Goal: Transaction & Acquisition: Purchase product/service

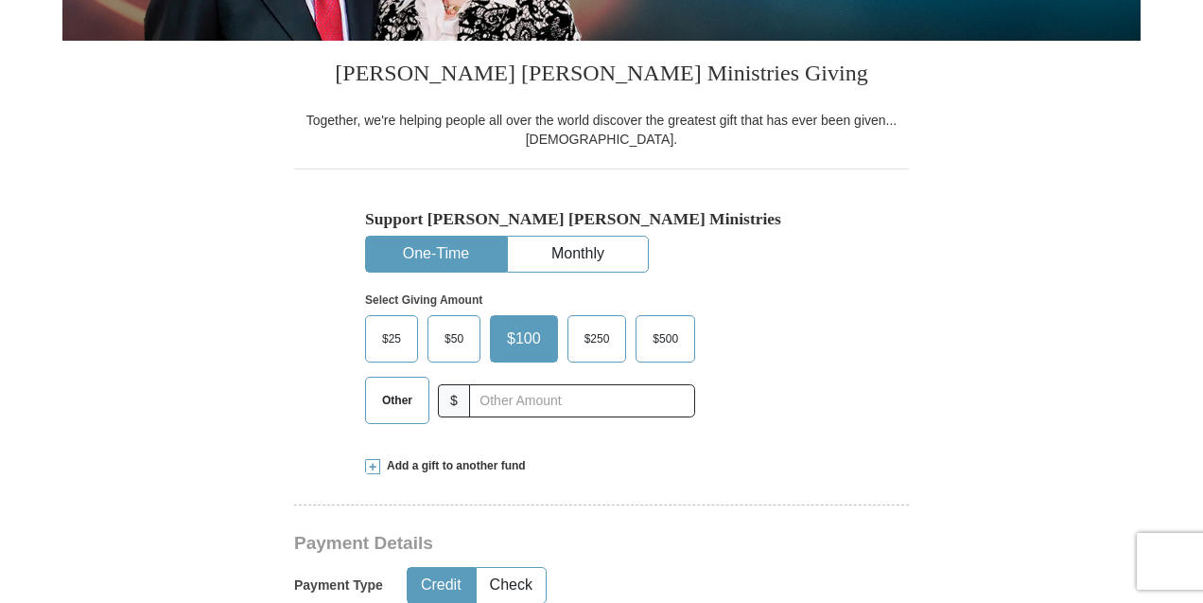
scroll to position [444, 0]
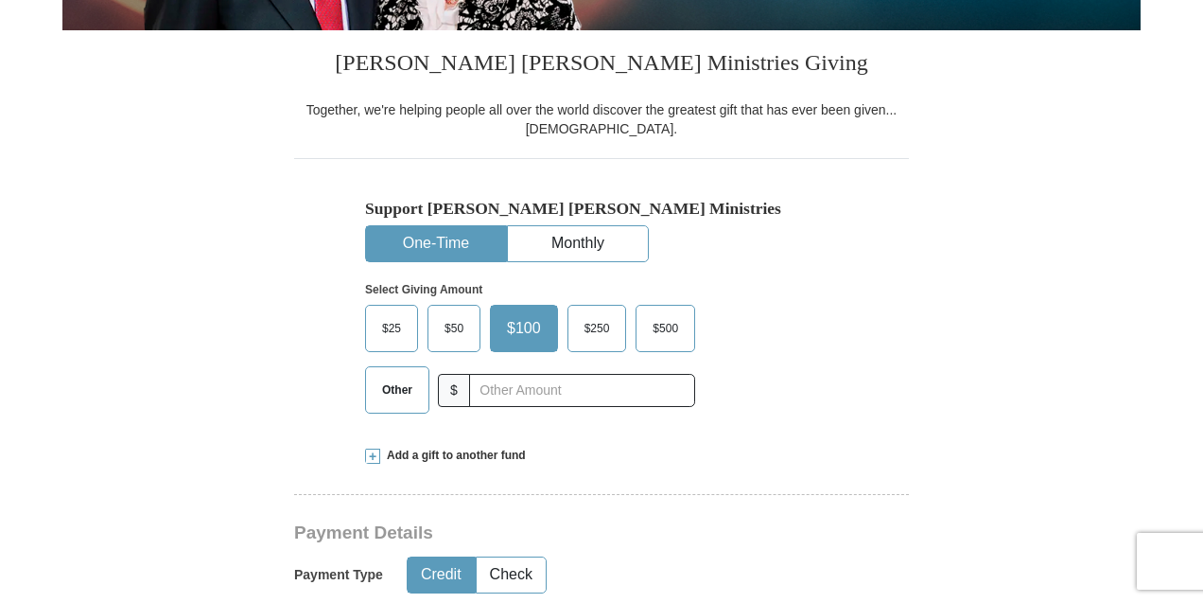
click at [400, 387] on span "Other" at bounding box center [397, 390] width 49 height 28
click at [0, 0] on input "Other" at bounding box center [0, 0] width 0 height 0
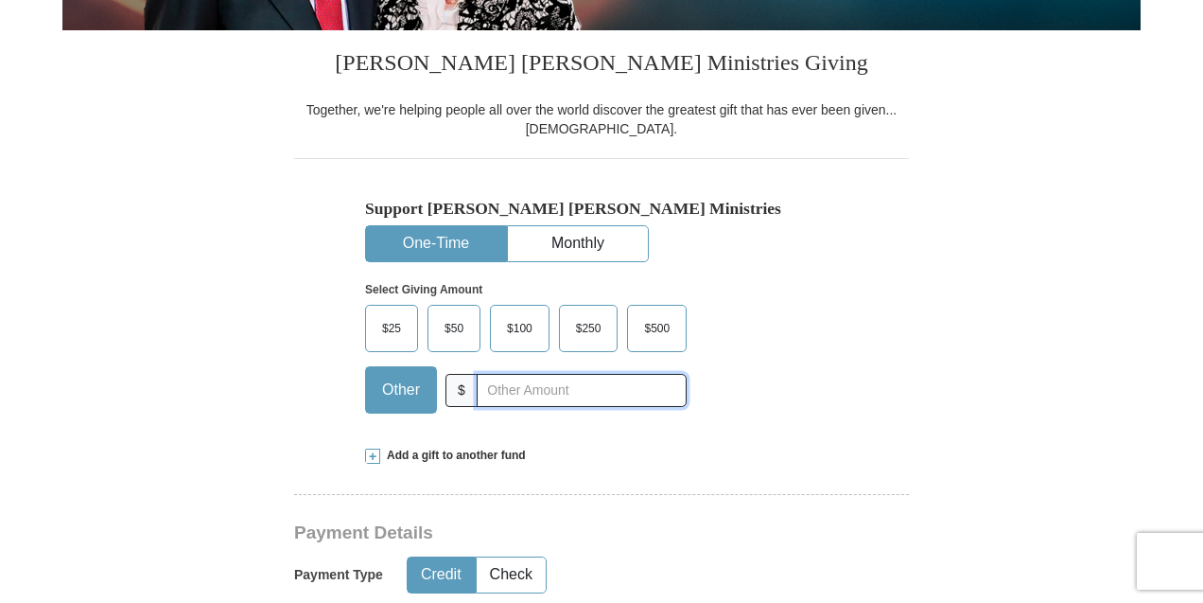
click at [521, 387] on input "text" at bounding box center [582, 390] width 210 height 33
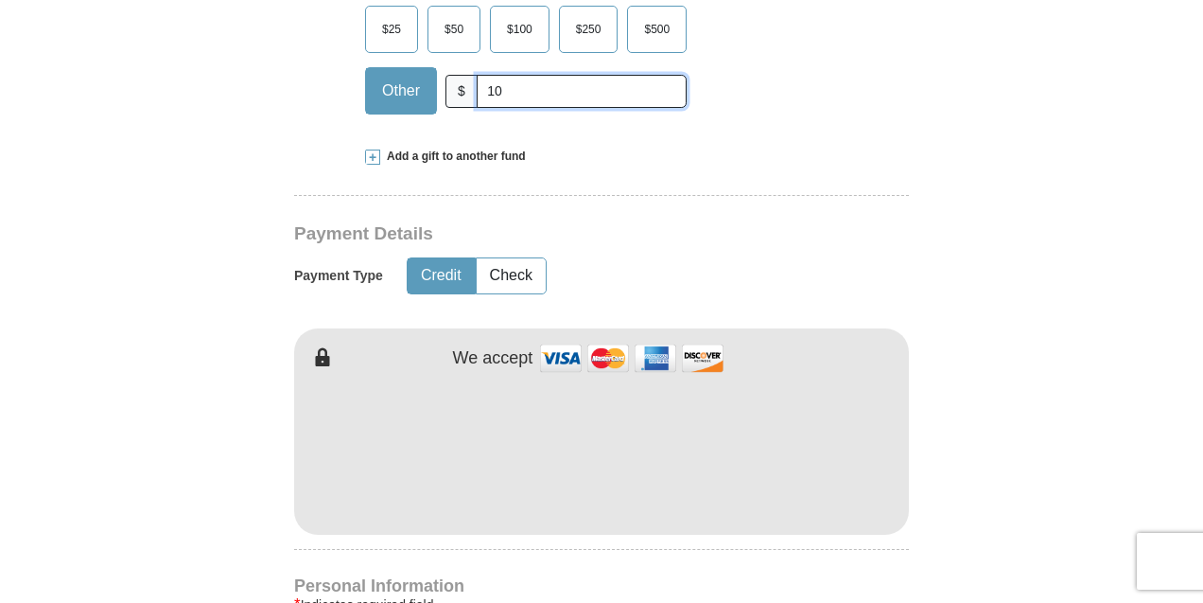
scroll to position [767, 0]
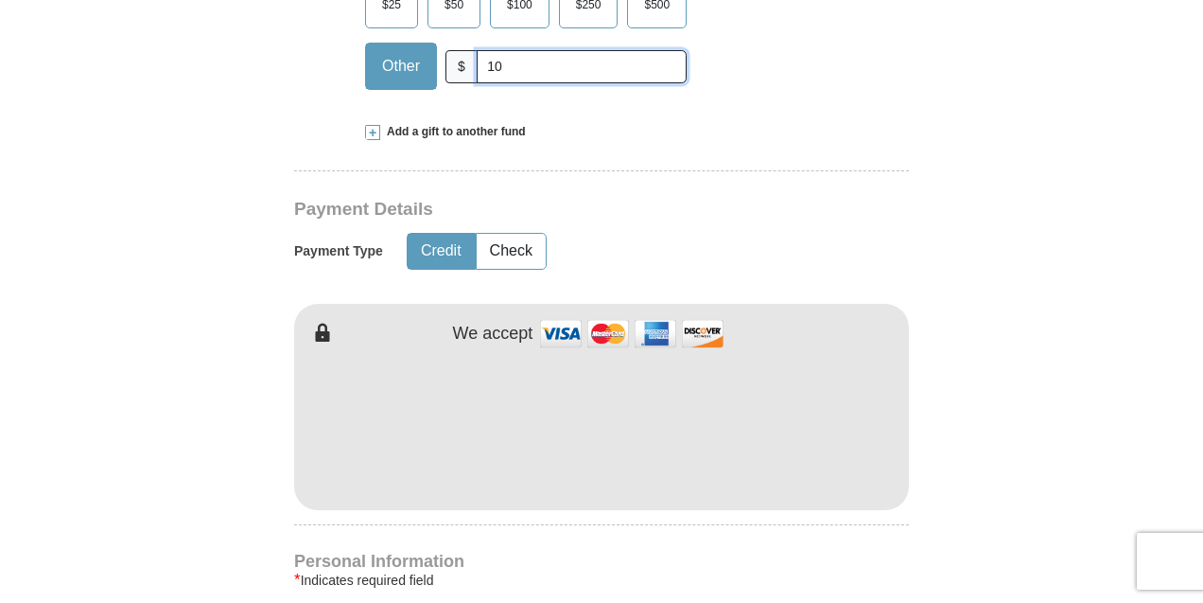
type input "10"
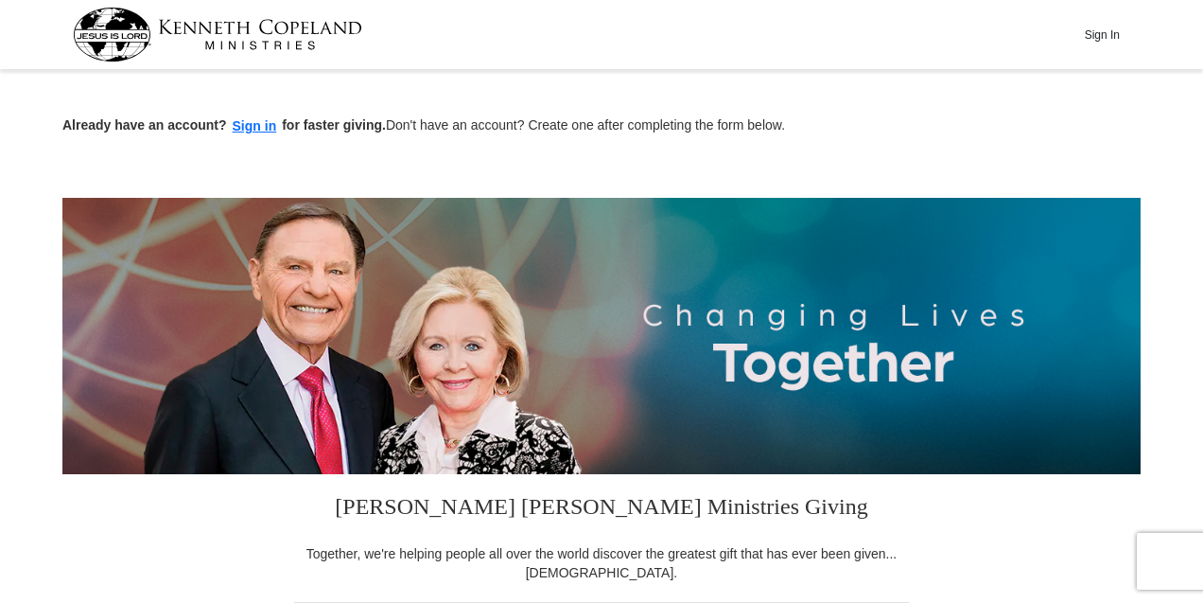
scroll to position [0, 0]
click at [1099, 34] on button "Sign In" at bounding box center [1102, 34] width 57 height 29
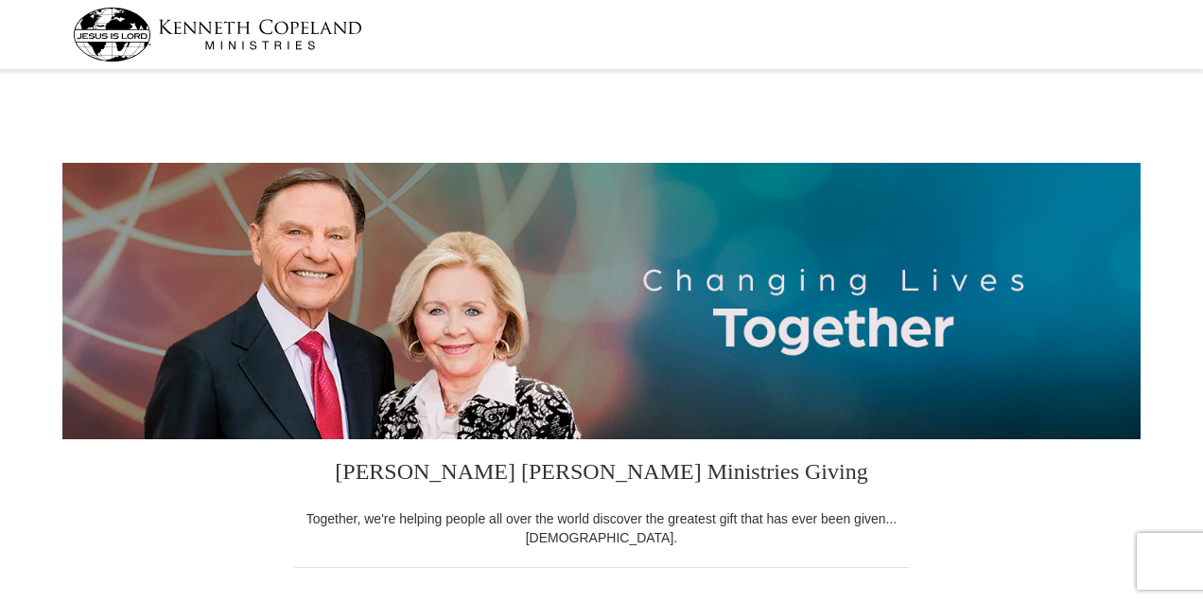
select select "FL"
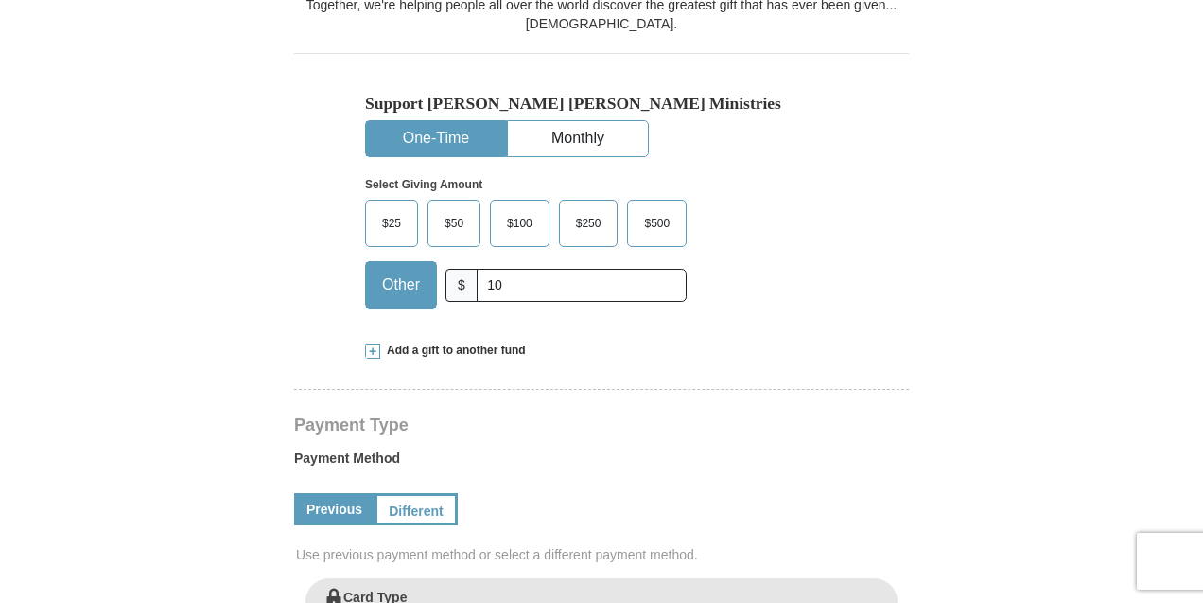
scroll to position [551, 0]
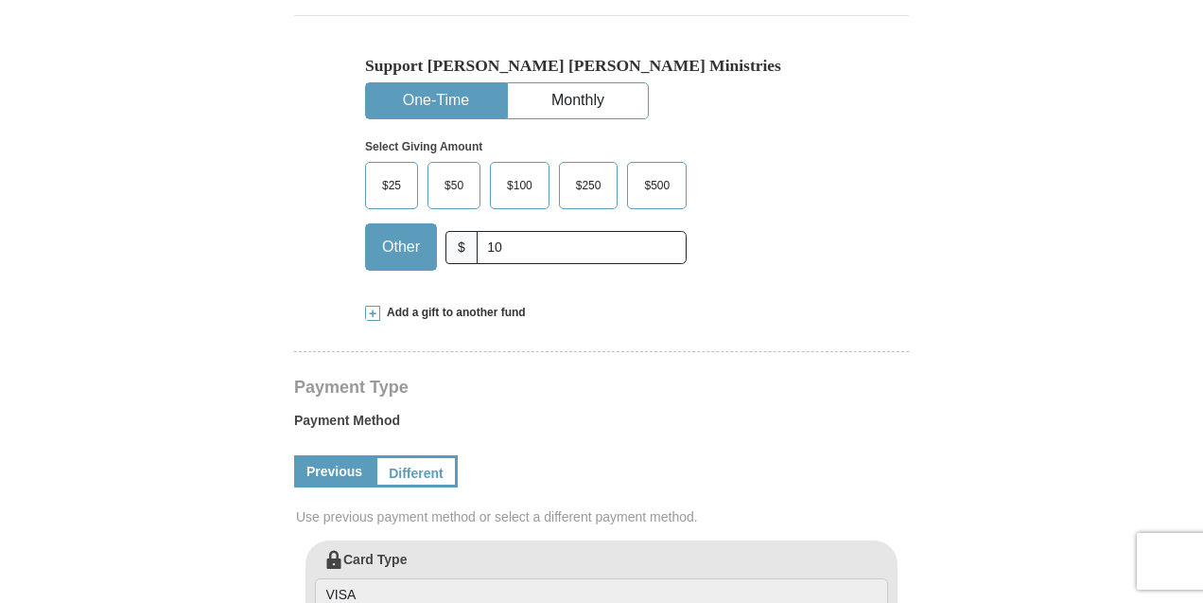
click at [392, 247] on span "Other" at bounding box center [401, 247] width 57 height 28
click at [0, 0] on input "Other" at bounding box center [0, 0] width 0 height 0
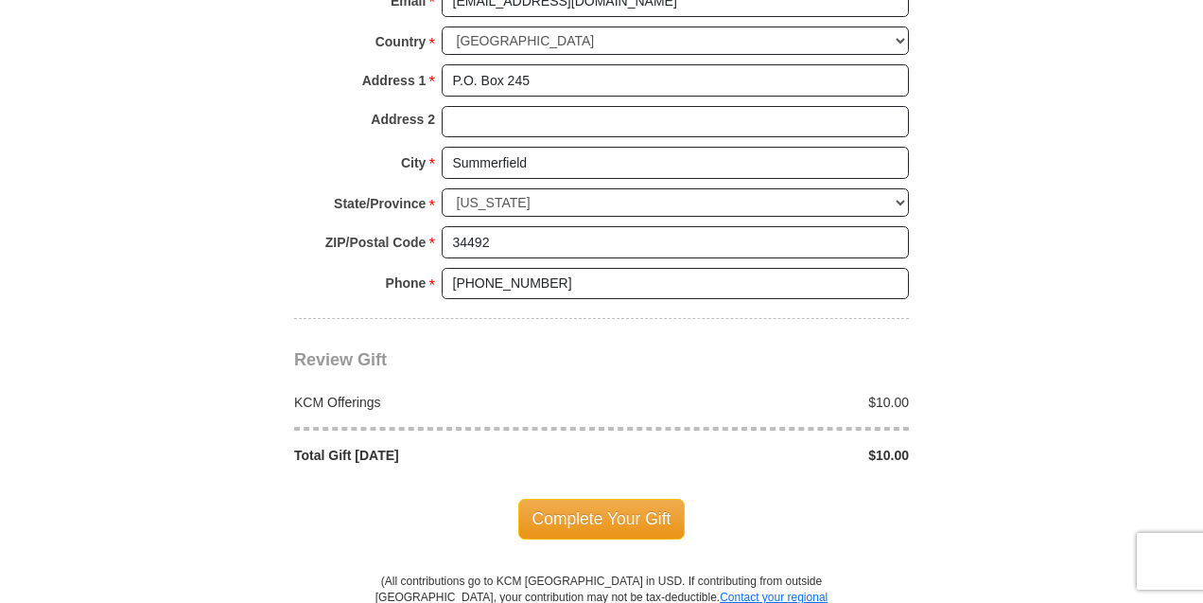
scroll to position [1511, 0]
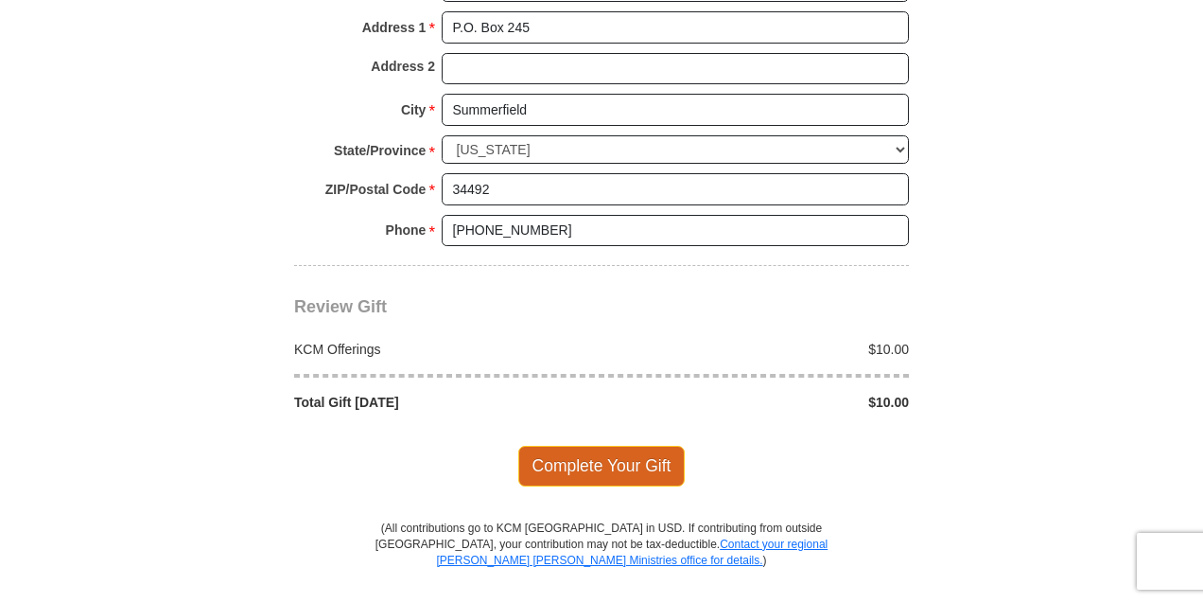
click at [601, 446] on span "Complete Your Gift" at bounding box center [601, 466] width 167 height 40
